Goal: Task Accomplishment & Management: Manage account settings

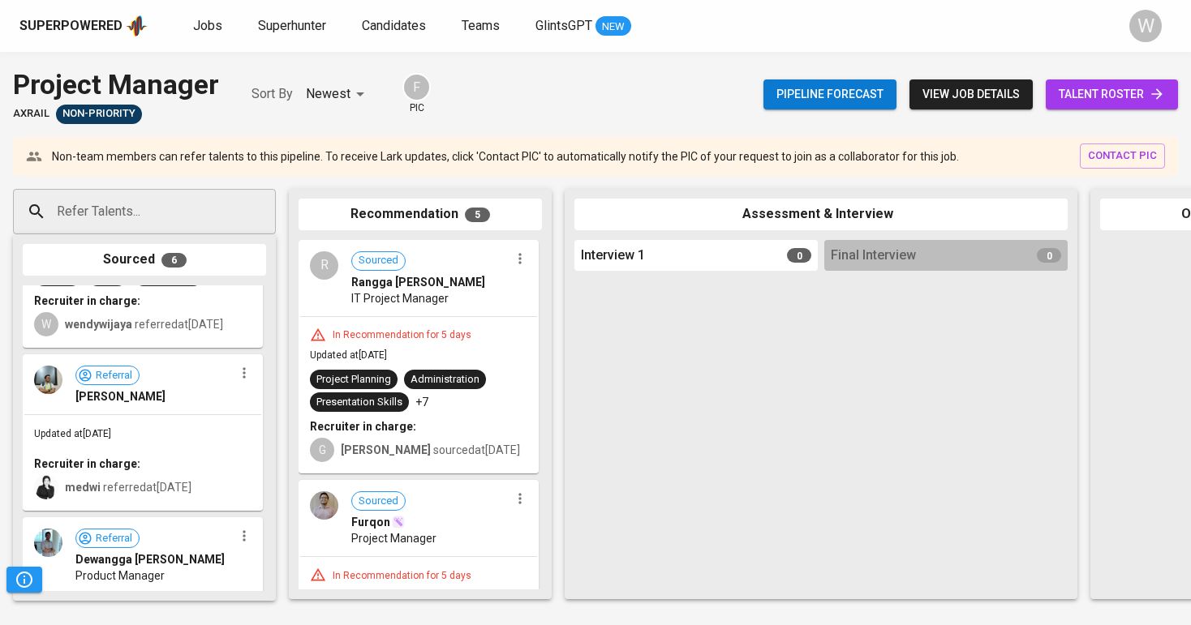
scroll to position [152, 0]
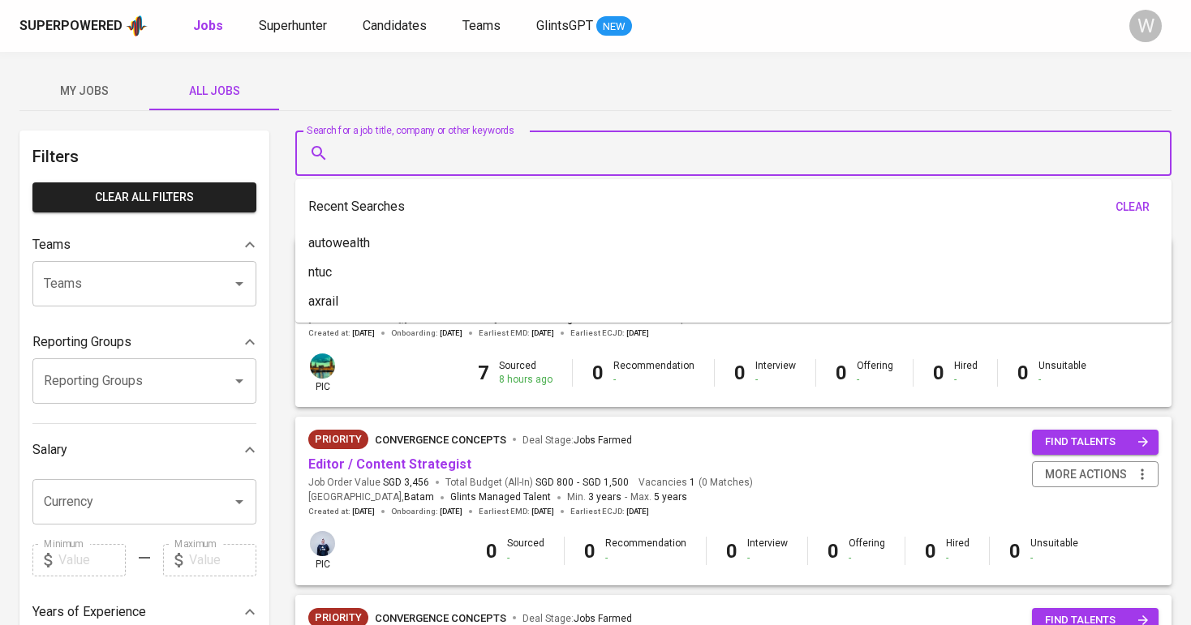
click at [405, 153] on input "Search for a job title, company or other keywords" at bounding box center [737, 153] width 805 height 31
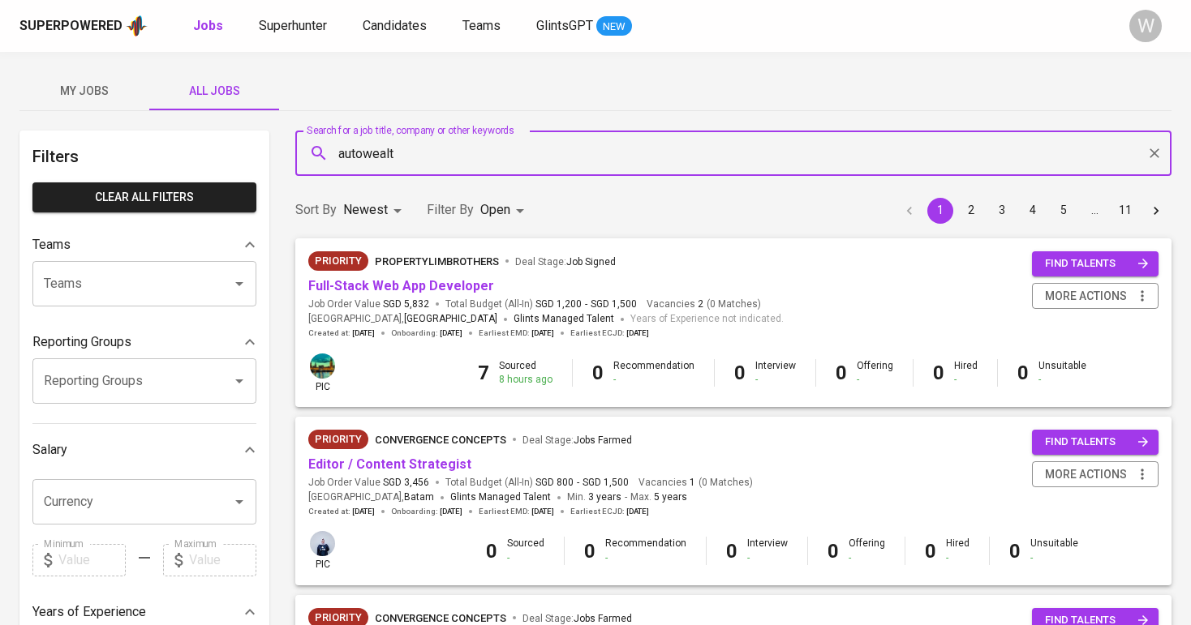
type input "autowealth"
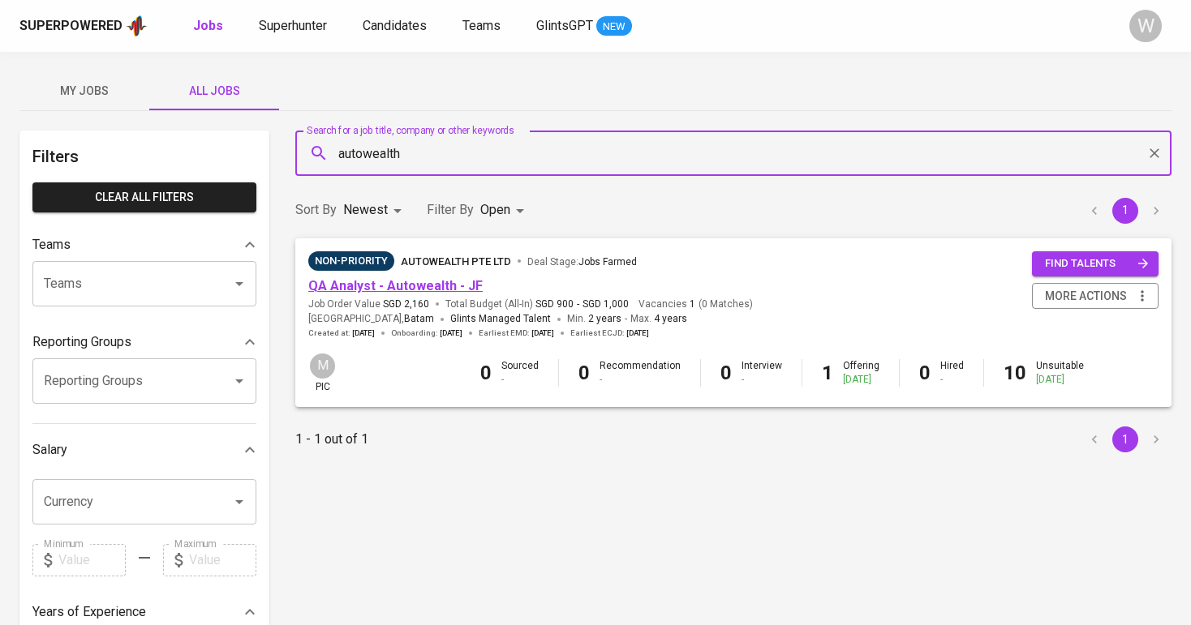
click at [421, 286] on link "QA Analyst - Autowealth - JF" at bounding box center [395, 285] width 174 height 15
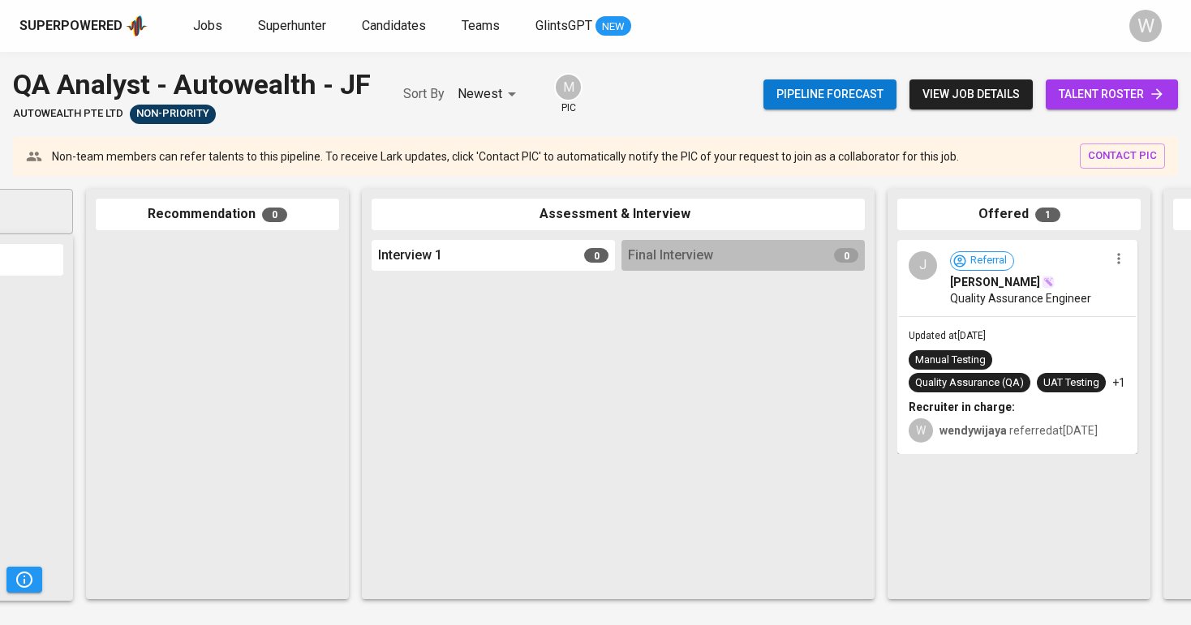
scroll to position [0, 556]
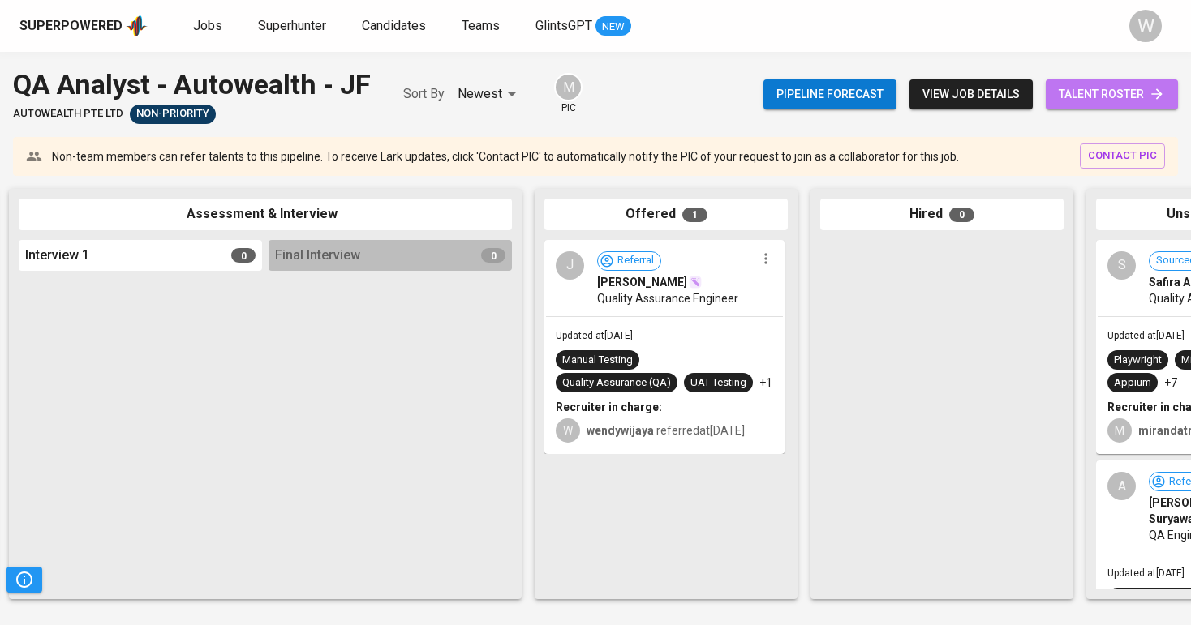
click at [1055, 107] on link "talent roster" at bounding box center [1112, 94] width 132 height 30
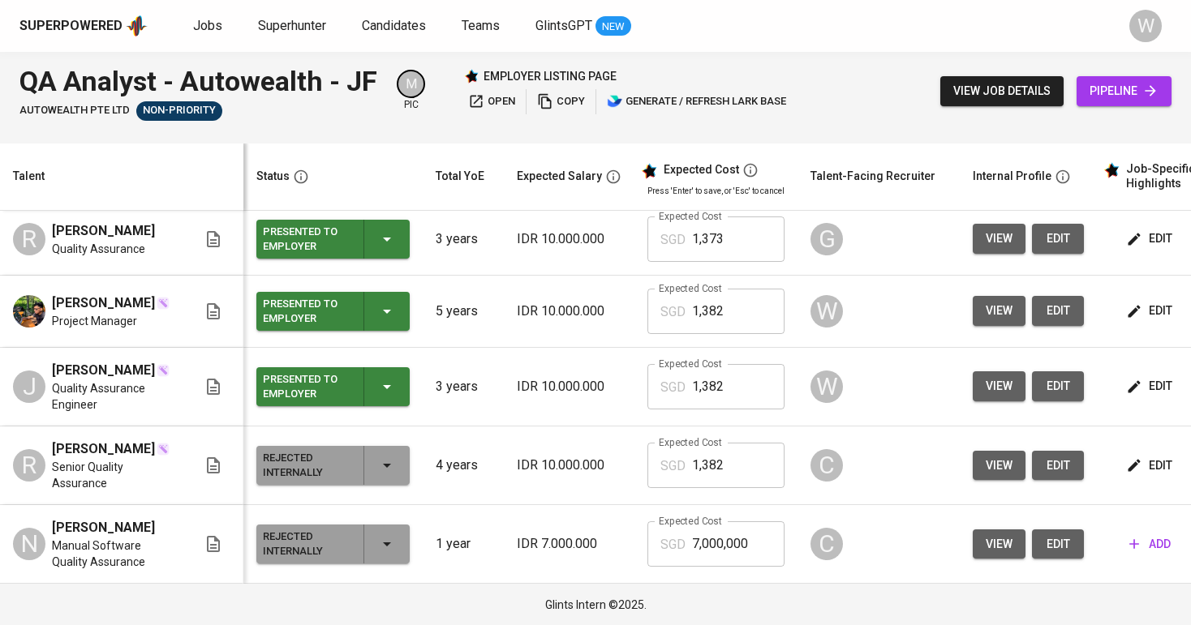
click at [1134, 393] on icon "button" at bounding box center [1134, 387] width 16 height 16
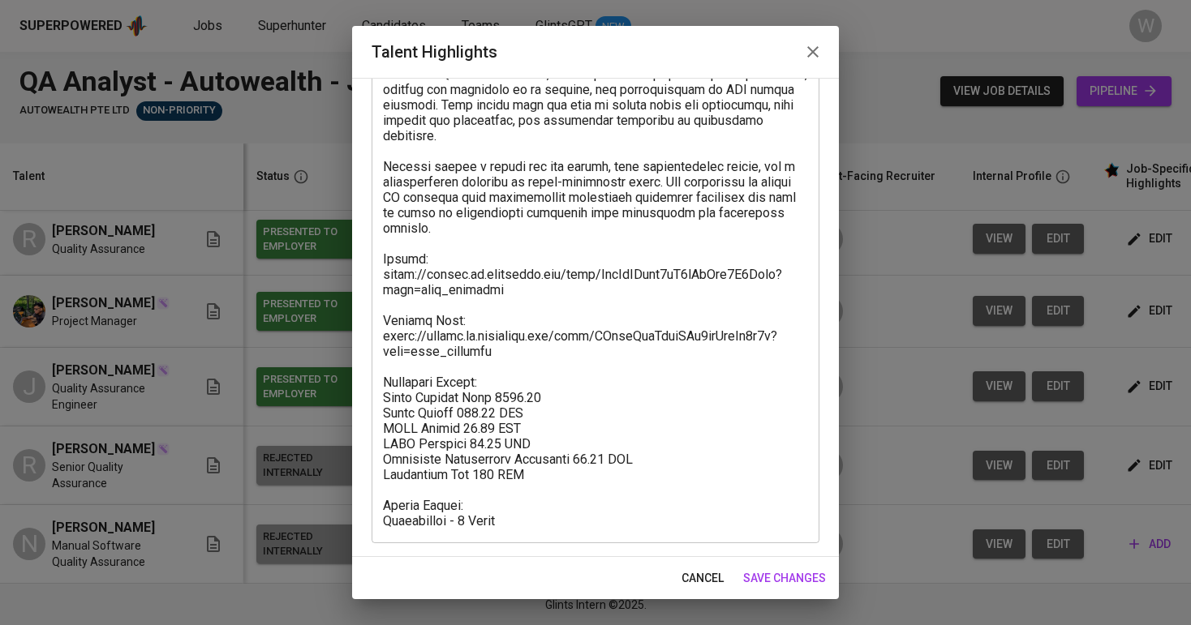
scroll to position [442, 0]
click at [780, 581] on span "save changes" at bounding box center [784, 579] width 83 height 20
